Goal: Information Seeking & Learning: Find contact information

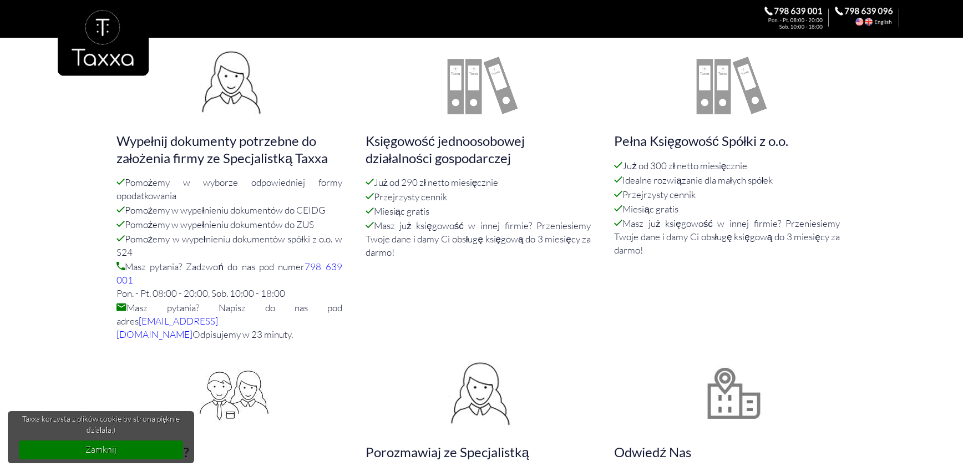
scroll to position [769, 0]
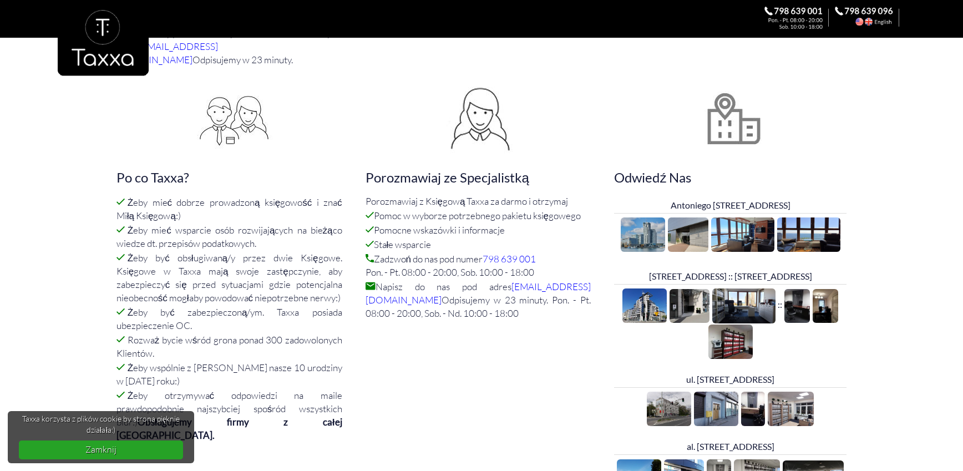
click at [156, 446] on link "Zamknij" at bounding box center [101, 449] width 165 height 18
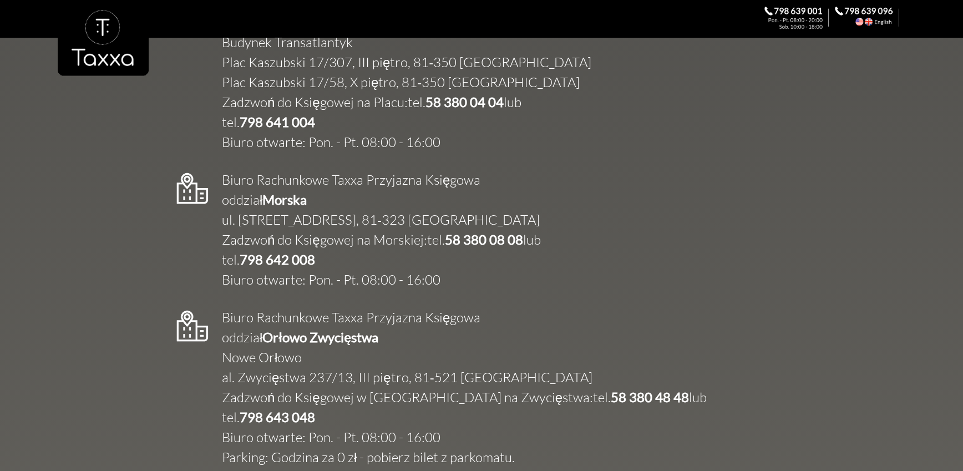
scroll to position [2110, 0]
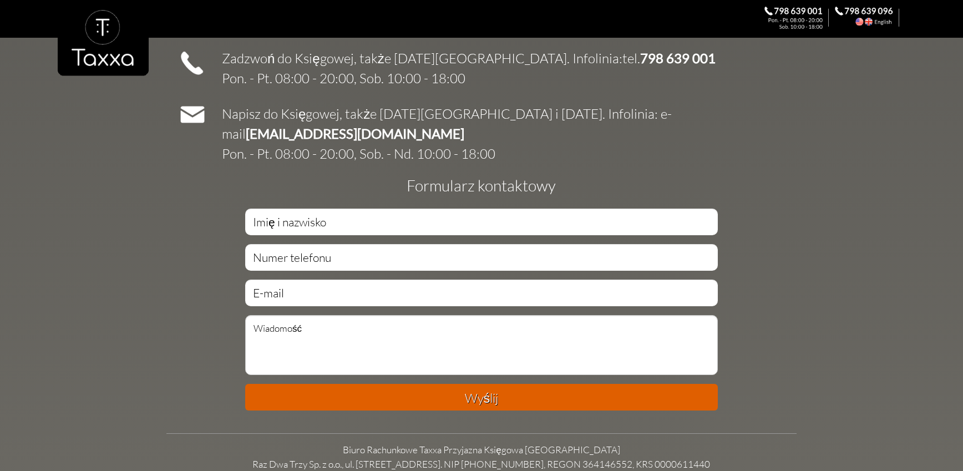
drag, startPoint x: 663, startPoint y: 422, endPoint x: 763, endPoint y: 416, distance: 100.0
click at [747, 442] on td "Biuro Rachunkowe Taxxa Przyjazna Księgowa Gdynia Raz Dwa Trzy Sp. z o.o., ul. […" at bounding box center [481, 456] width 630 height 28
copy td "0000611440"
click at [782, 345] on td "Wyślij" at bounding box center [481, 307] width 630 height 220
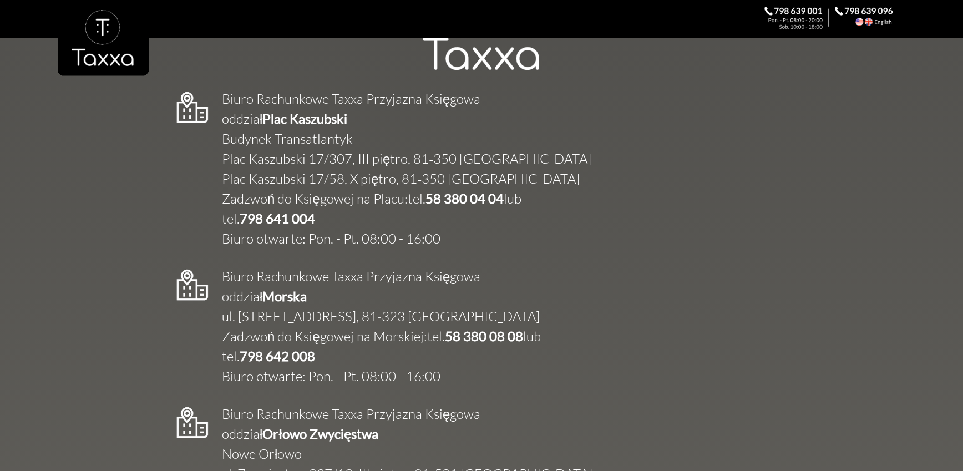
scroll to position [1708, 0]
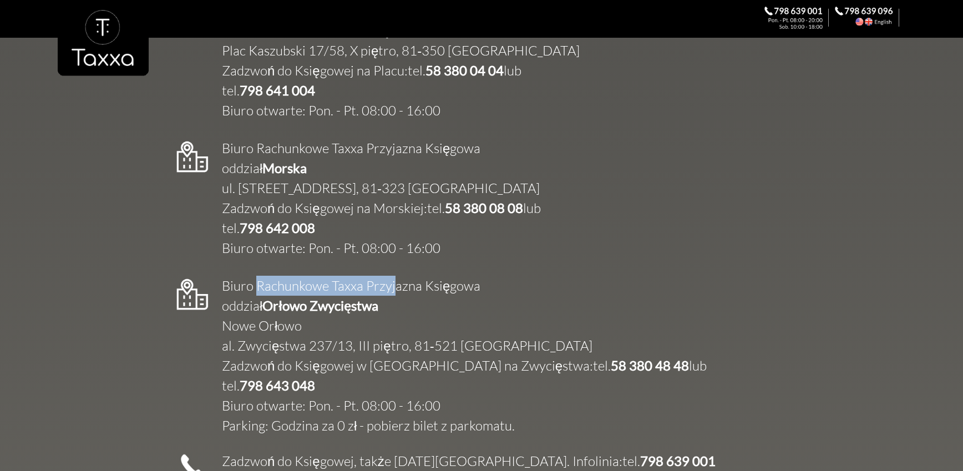
drag, startPoint x: 361, startPoint y: 265, endPoint x: 222, endPoint y: 267, distance: 139.2
click at [222, 276] on td "Biuro Rachunkowe Taxxa Przyjazna Księgowa oddział [GEOGRAPHIC_DATA] Zwycięstwa …" at bounding box center [458, 356] width 496 height 160
copy td "[PERSON_NAME] Taxxa"
click at [555, 207] on div "Biuro Rachunkowe Taxxa Przyjazna Księgowa oddział Morska ul. [STREET_ADDRESS], …" at bounding box center [481, 192] width 630 height 138
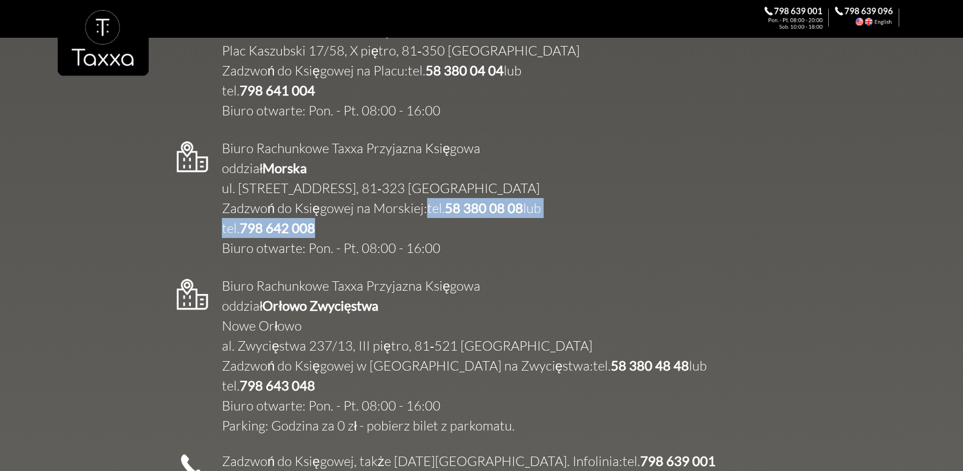
drag, startPoint x: 349, startPoint y: 210, endPoint x: 427, endPoint y: 190, distance: 80.2
click at [427, 190] on td "Biuro Rachunkowe Taxxa Przyjazna Księgowa oddział Morska ul. [STREET_ADDRESS], …" at bounding box center [375, 198] width 330 height 120
copy td "tel. [PHONE_NUMBER] lub tel. [PHONE_NUMBER]"
click at [521, 297] on td "Biuro Rachunkowe Taxxa Przyjazna Księgowa oddział [GEOGRAPHIC_DATA] Zwycięstwa …" at bounding box center [458, 356] width 496 height 160
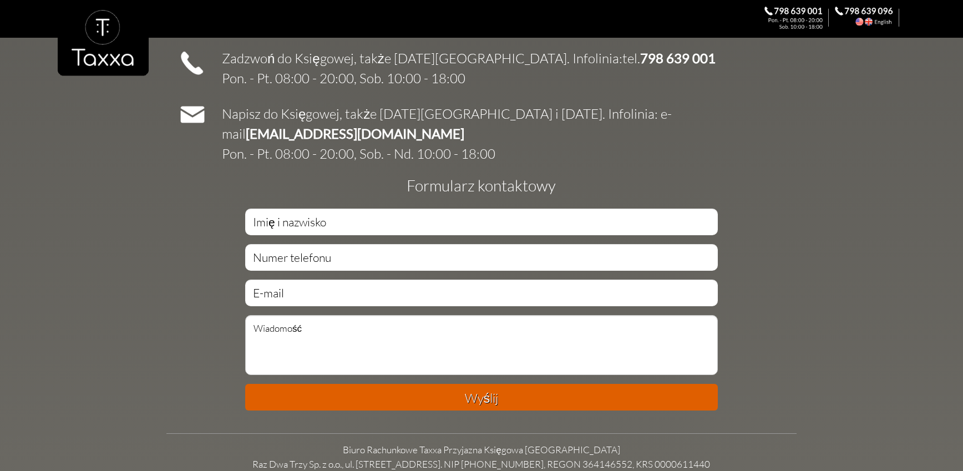
scroll to position [1950, 0]
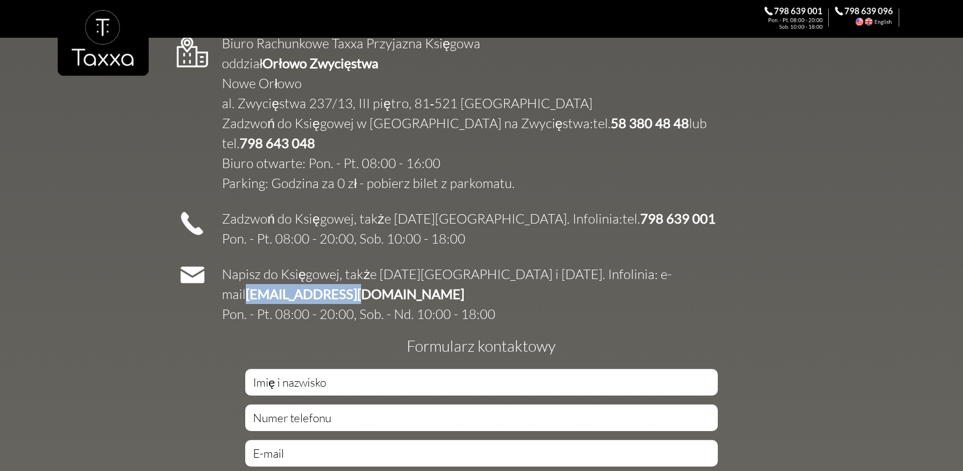
drag, startPoint x: 706, startPoint y: 249, endPoint x: 583, endPoint y: 250, distance: 123.7
click at [583, 251] on div "Napisz do Księgowej, także [DATE][GEOGRAPHIC_DATA] i [DATE]. Infolinia: e-mail …" at bounding box center [481, 288] width 630 height 75
copy b "[EMAIL_ADDRESS][DOMAIN_NAME]"
